Goal: Transaction & Acquisition: Purchase product/service

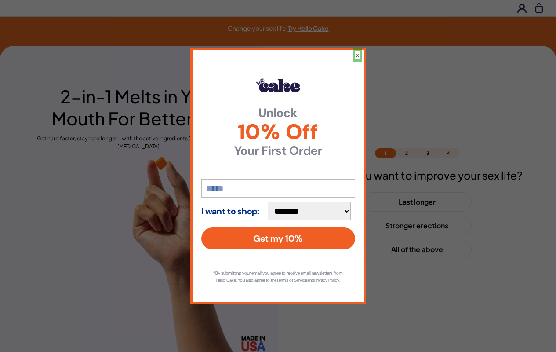
click at [357, 51] on button "×" at bounding box center [357, 55] width 5 height 9
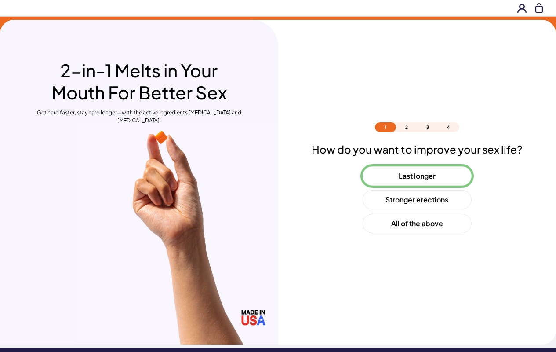
click at [417, 176] on button "Last longer" at bounding box center [417, 175] width 109 height 19
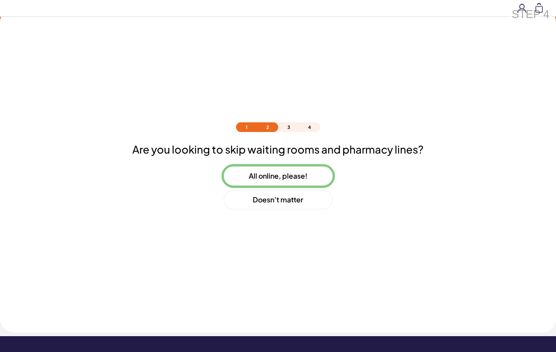
click at [278, 176] on button "All online, please!" at bounding box center [278, 175] width 109 height 19
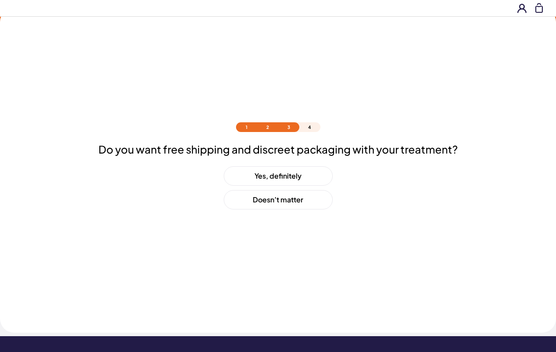
scroll to position [62, 0]
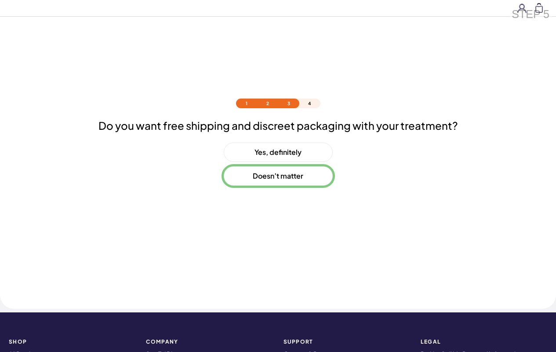
click at [278, 176] on button "Doesn’t matter" at bounding box center [278, 175] width 109 height 19
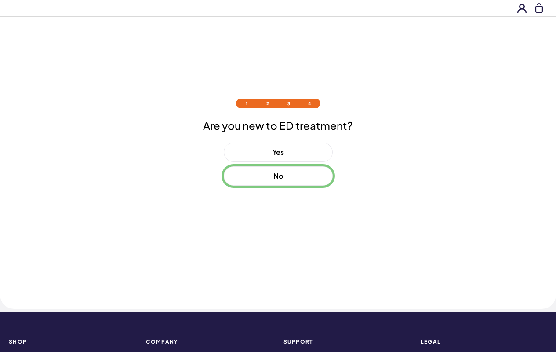
click at [278, 176] on button "No" at bounding box center [278, 175] width 109 height 19
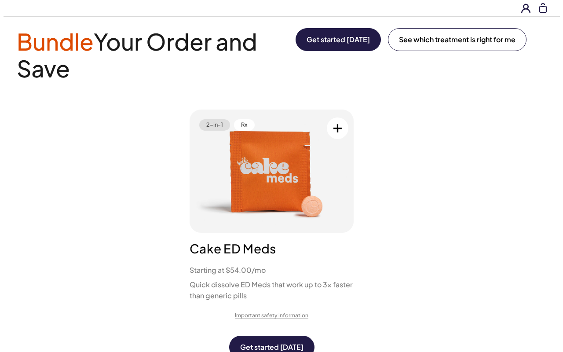
scroll to position [0, 0]
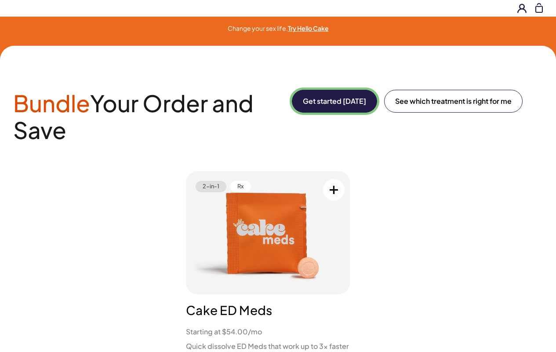
click at [333, 101] on button "Get started [DATE]" at bounding box center [334, 101] width 85 height 23
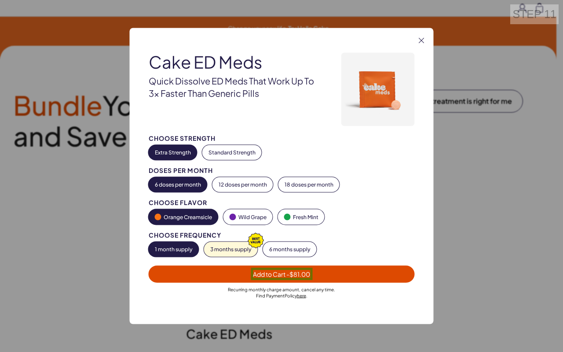
click at [282, 274] on span "Add to Cart - $81.00" at bounding box center [281, 274] width 57 height 8
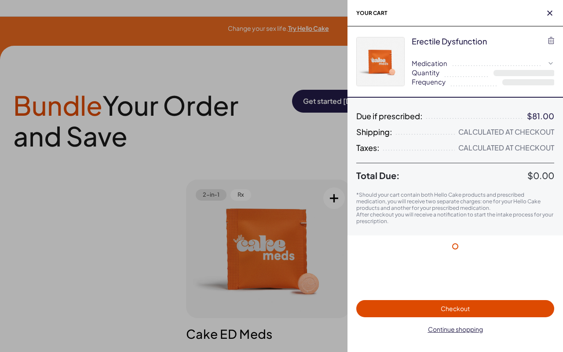
select select "*"
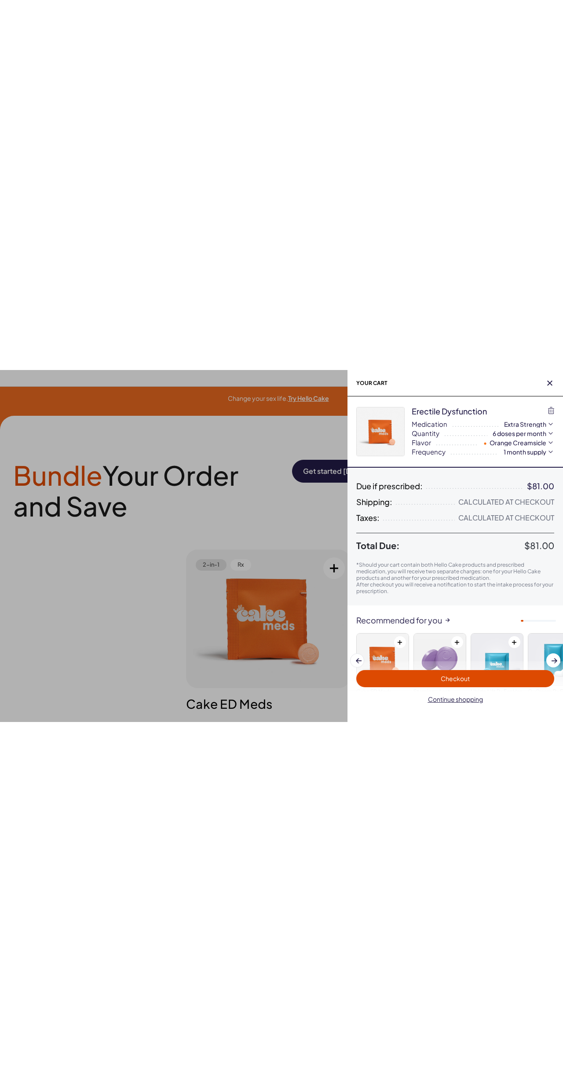
scroll to position [54, 0]
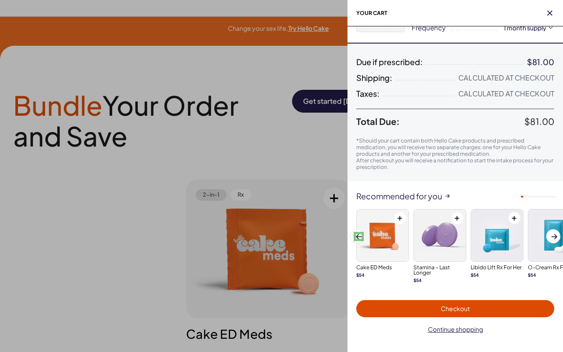
click at [359, 236] on span at bounding box center [359, 236] width 6 height 5
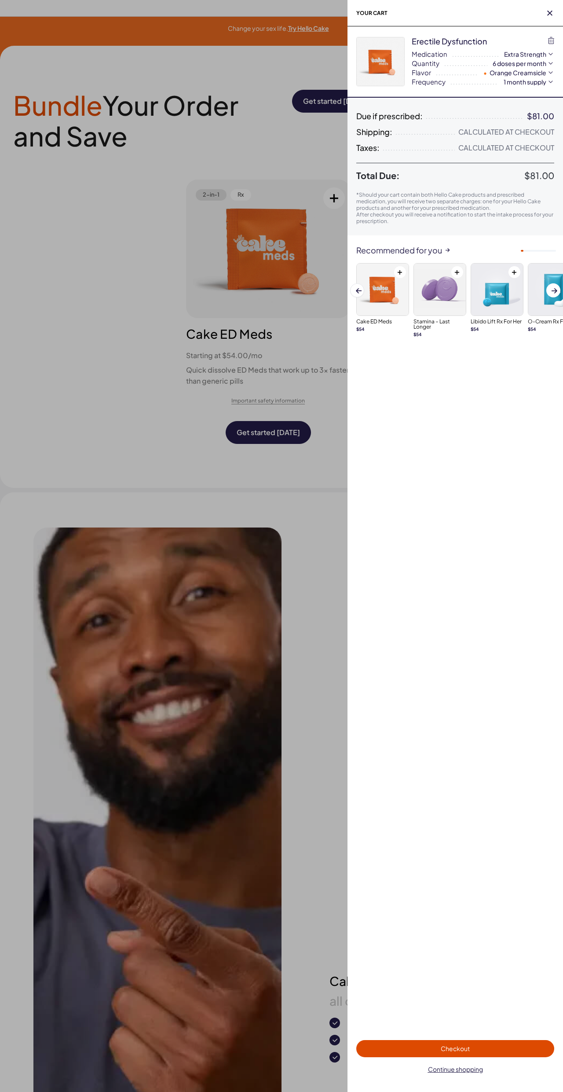
scroll to position [0, 0]
